Goal: Transaction & Acquisition: Purchase product/service

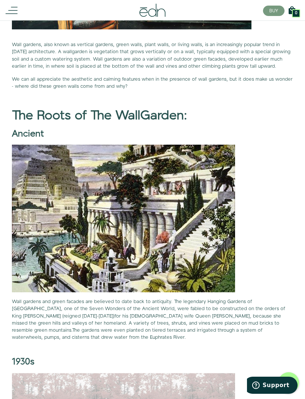
scroll to position [300, 0]
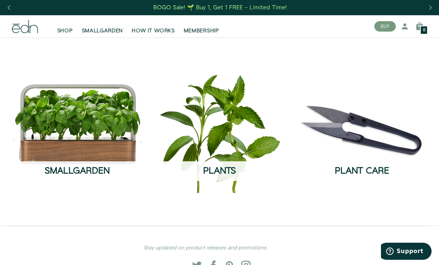
click at [68, 32] on span "SHOP" at bounding box center [65, 30] width 16 height 7
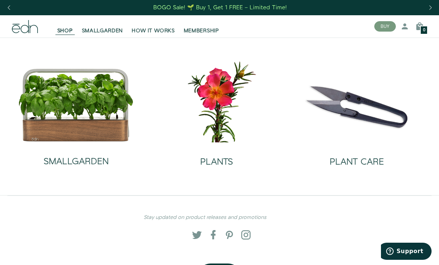
click at [72, 145] on div "SMALLGARDEN" at bounding box center [75, 154] width 65 height 25
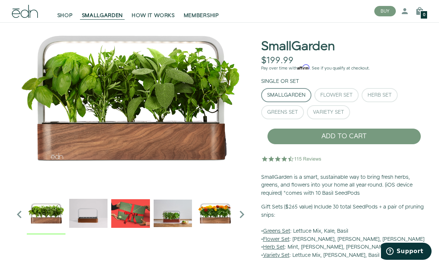
scroll to position [31, 0]
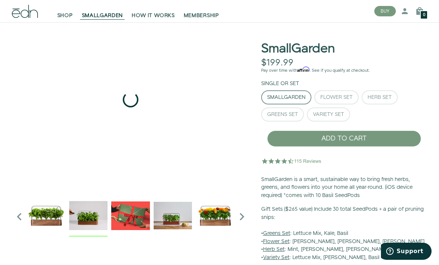
click at [88, 209] on img "2 / 6" at bounding box center [88, 215] width 39 height 39
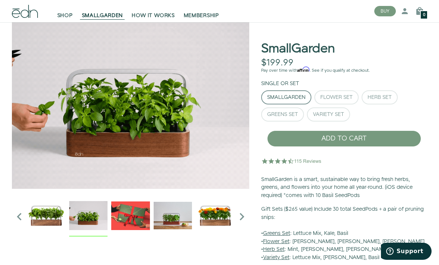
click at [244, 215] on icon "Next slide" at bounding box center [241, 216] width 15 height 15
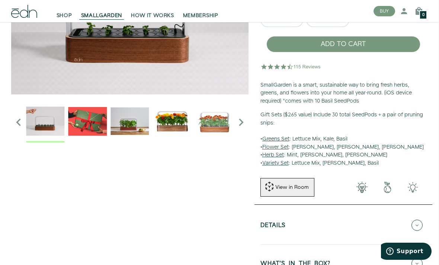
scroll to position [125, 1]
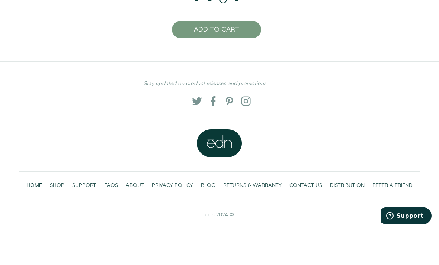
scroll to position [1514, 0]
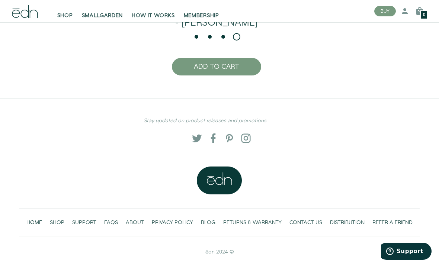
click at [57, 226] on span "SHOP" at bounding box center [57, 222] width 14 height 7
